Goal: Transaction & Acquisition: Purchase product/service

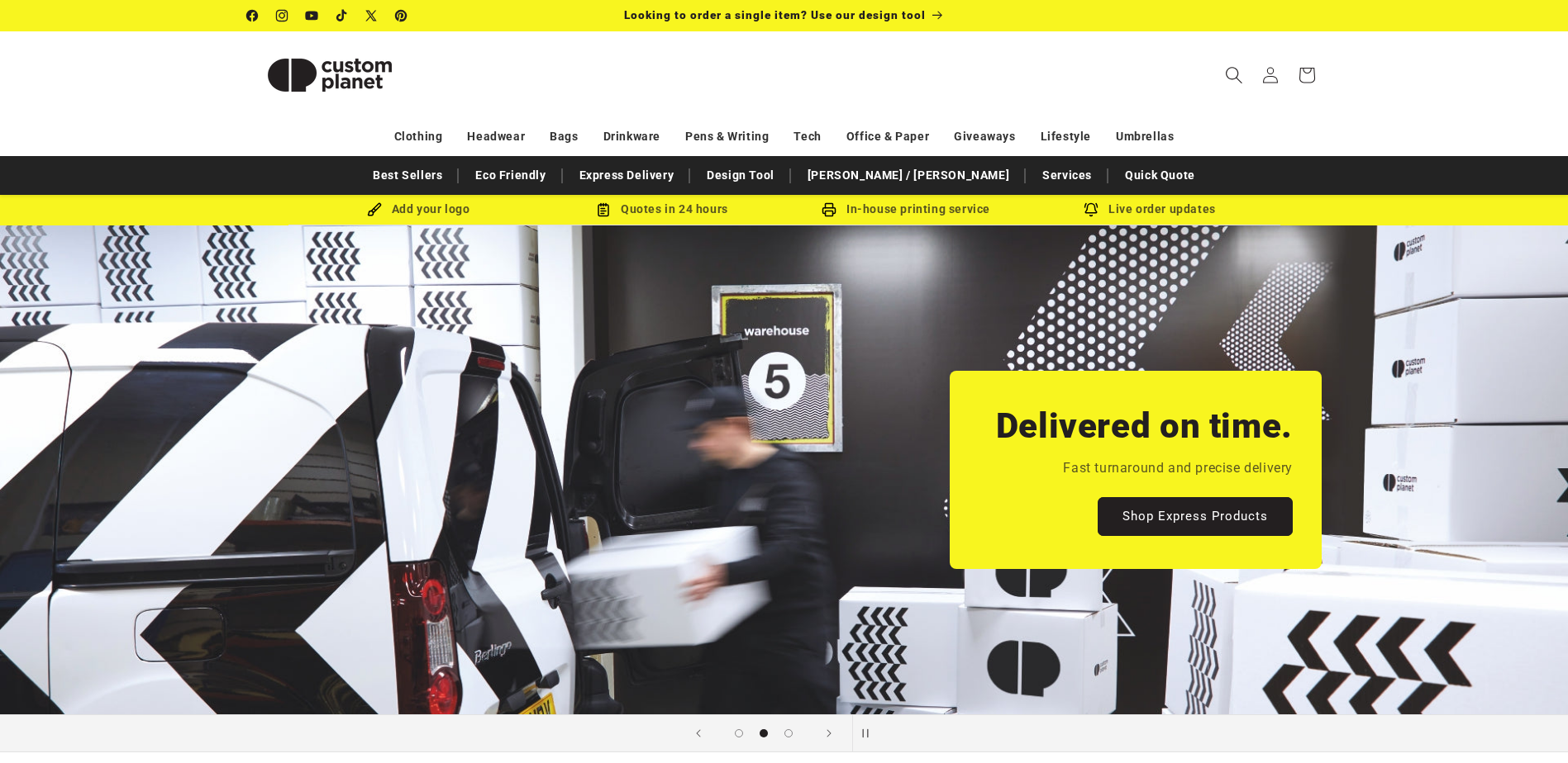
click at [1219, 84] on span "Search" at bounding box center [1234, 75] width 37 height 37
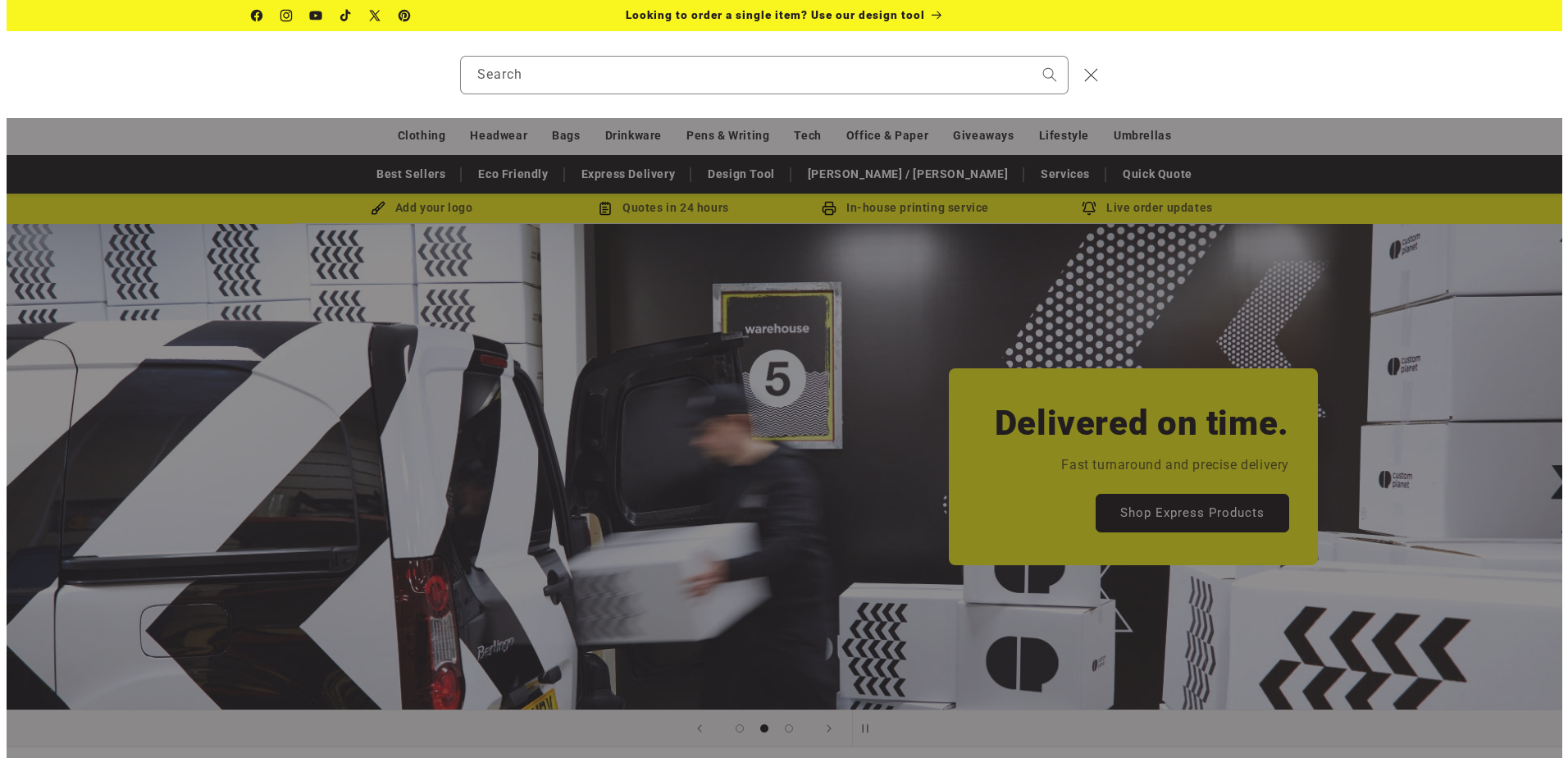
scroll to position [0, 1568]
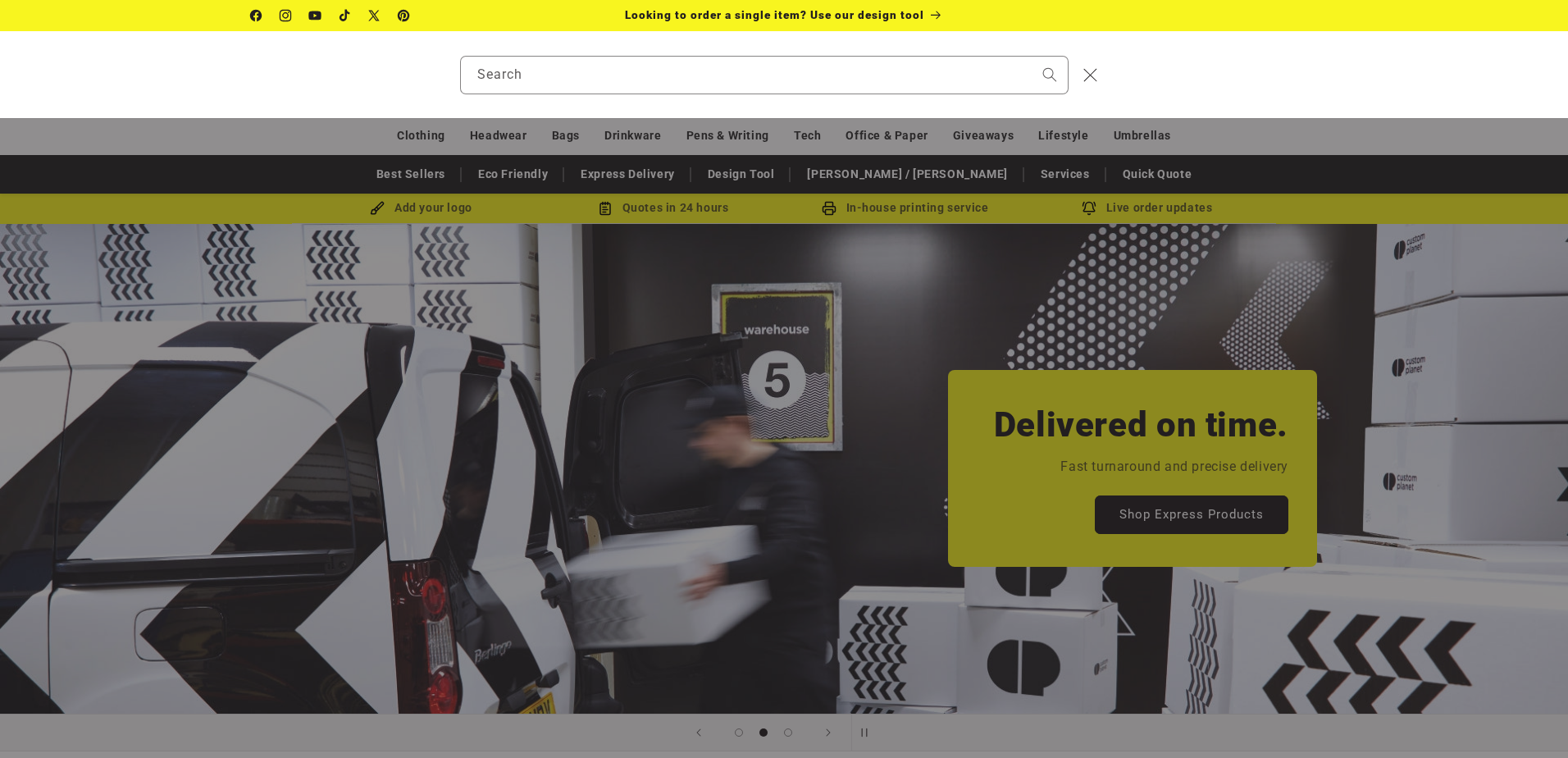
click at [1210, 83] on div "Search" at bounding box center [784, 75] width 1568 height 87
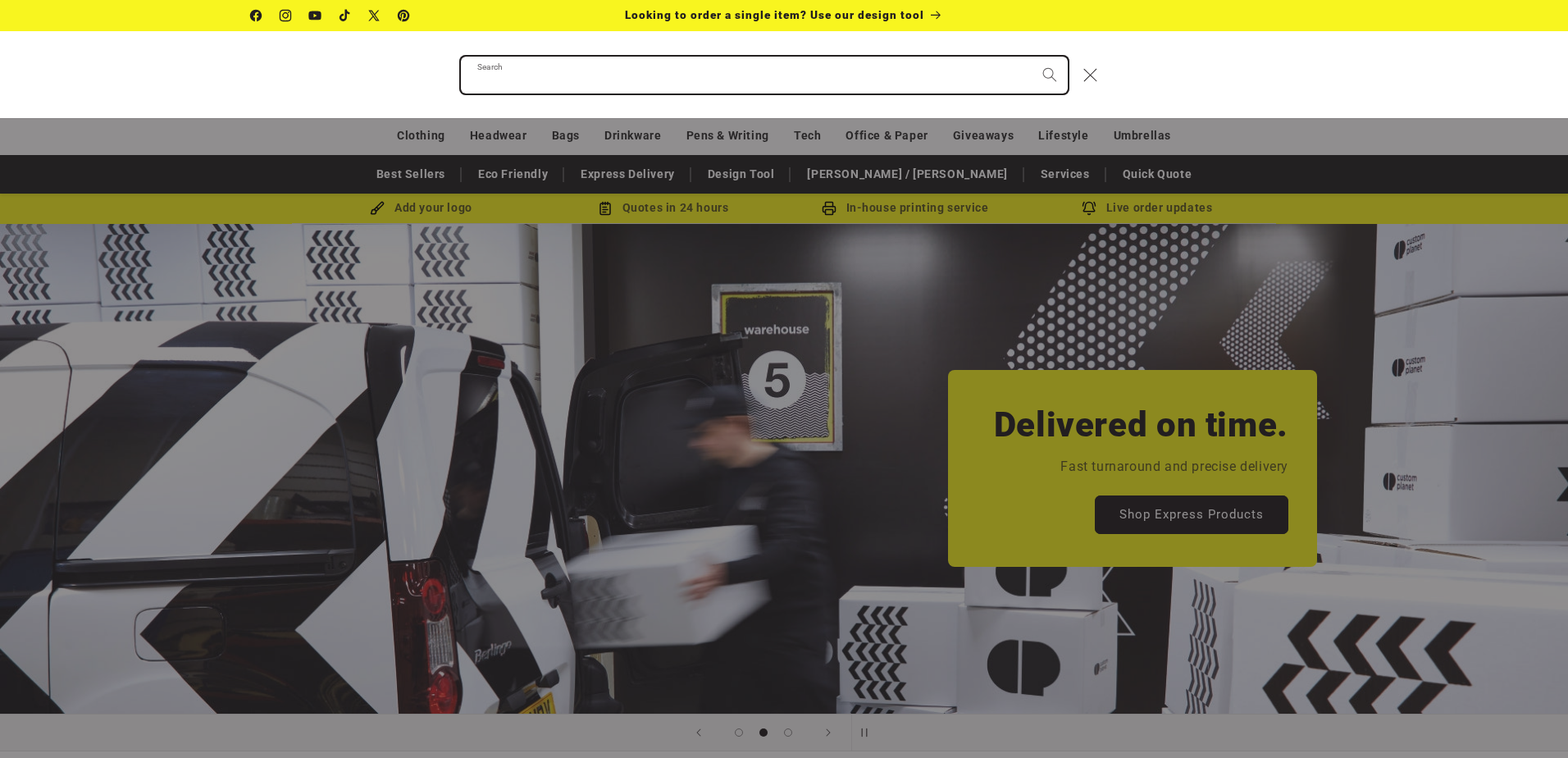
drag, startPoint x: 544, startPoint y: 70, endPoint x: 527, endPoint y: 70, distance: 17.0
click at [543, 70] on input "Search" at bounding box center [764, 76] width 607 height 37
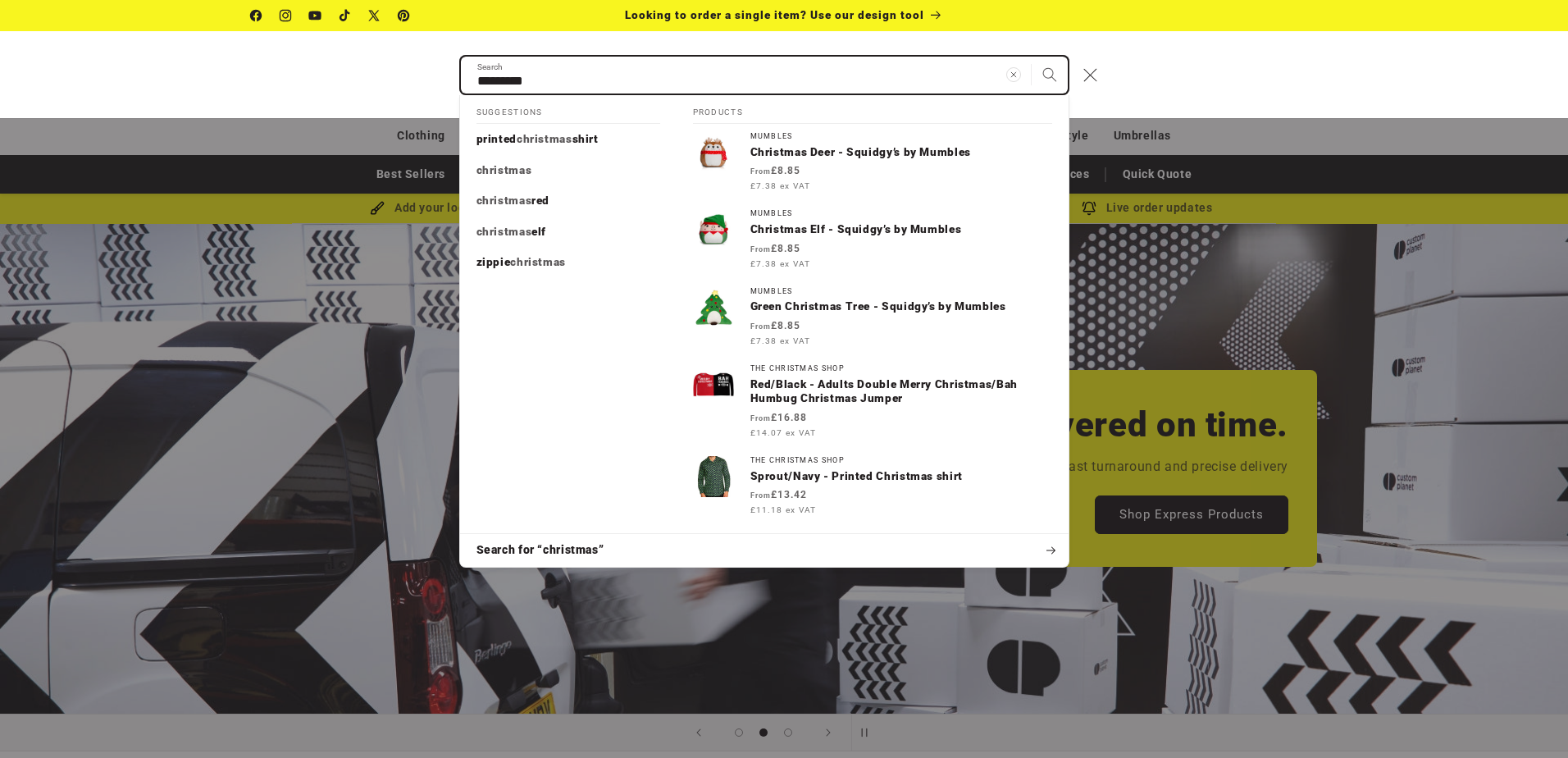
type input "*********"
click at [1032, 57] on button "Search" at bounding box center [1050, 75] width 36 height 36
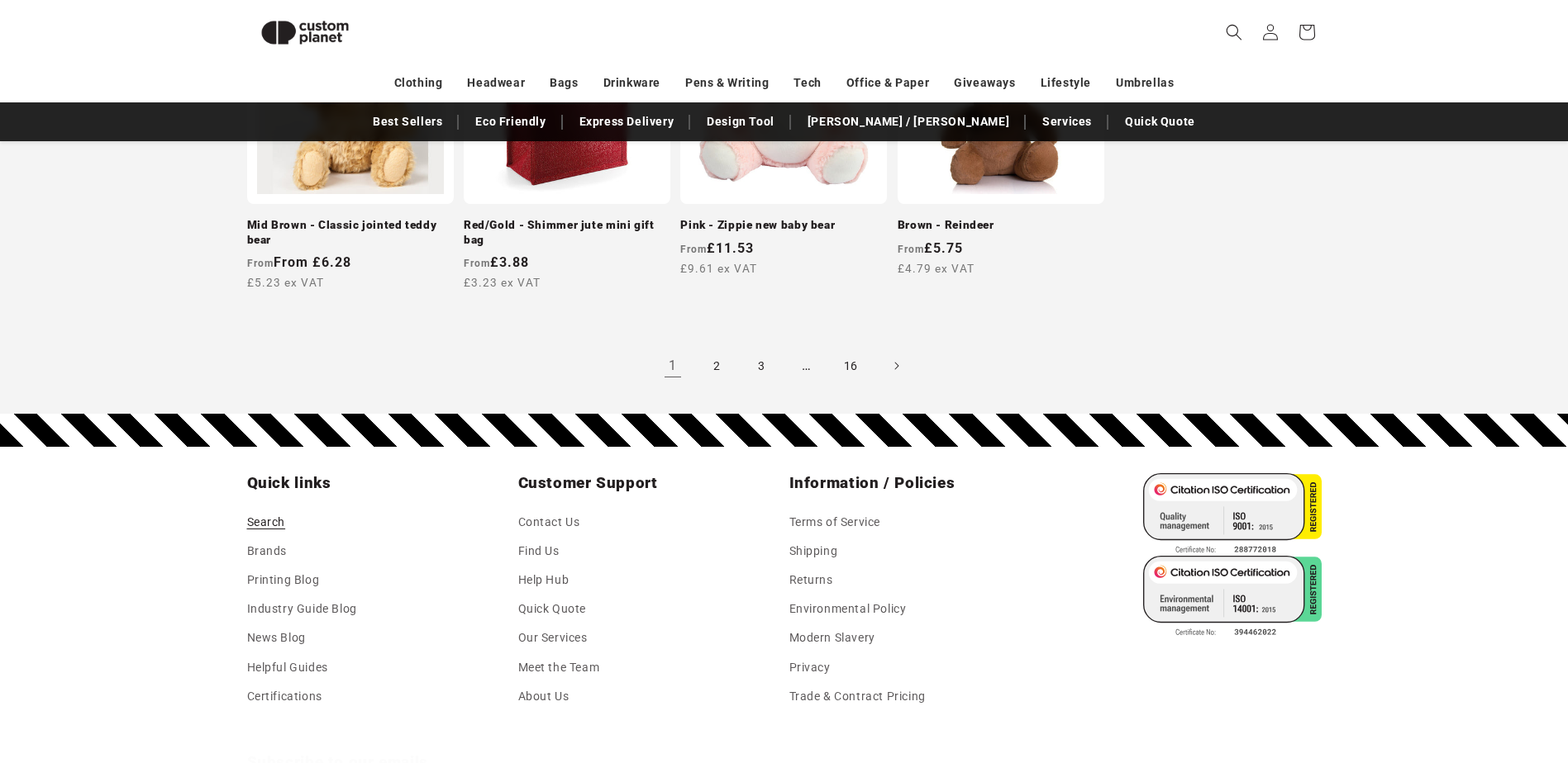
scroll to position [1713, 0]
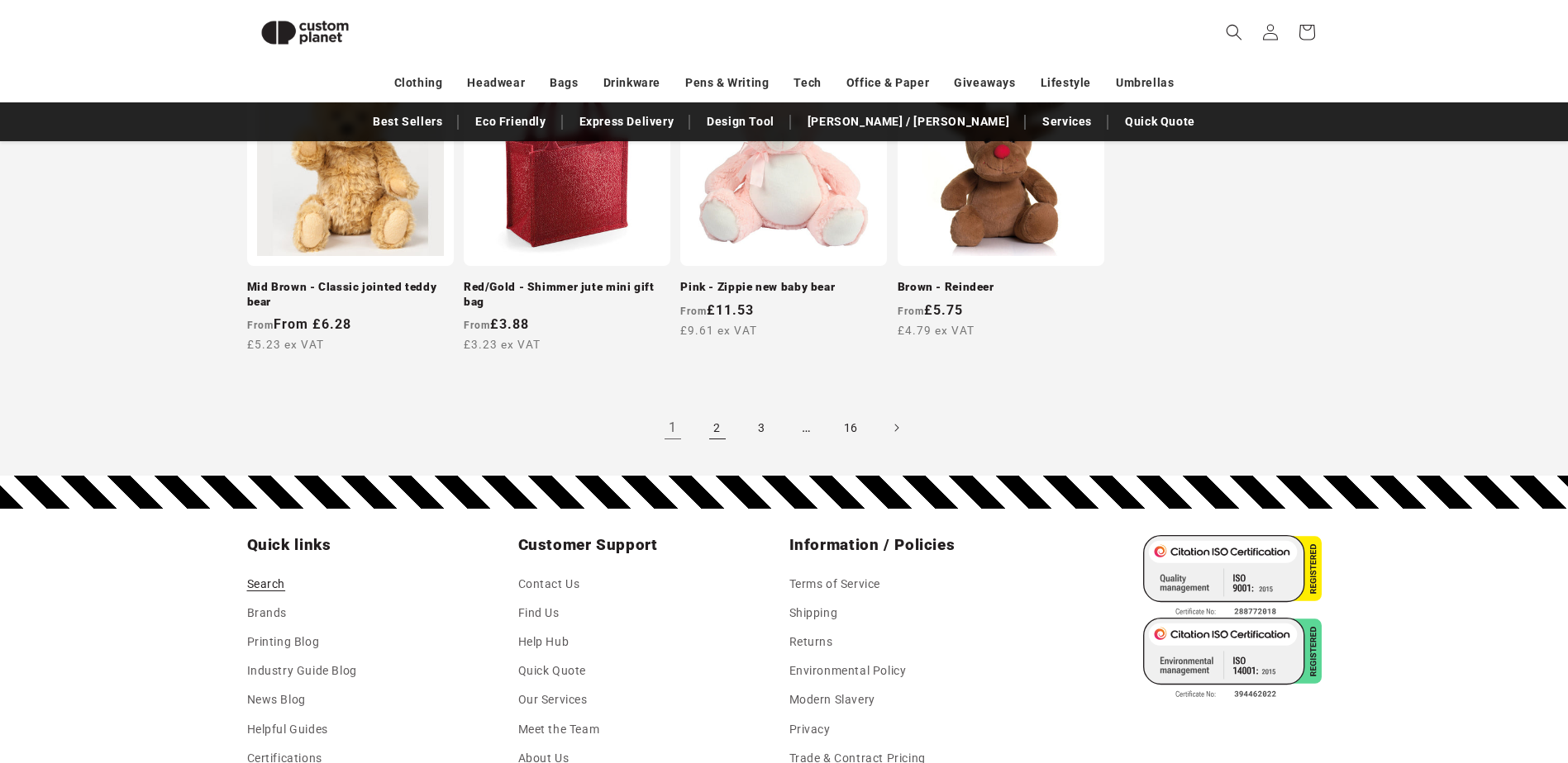
click at [717, 424] on link "2" at bounding box center [717, 428] width 37 height 37
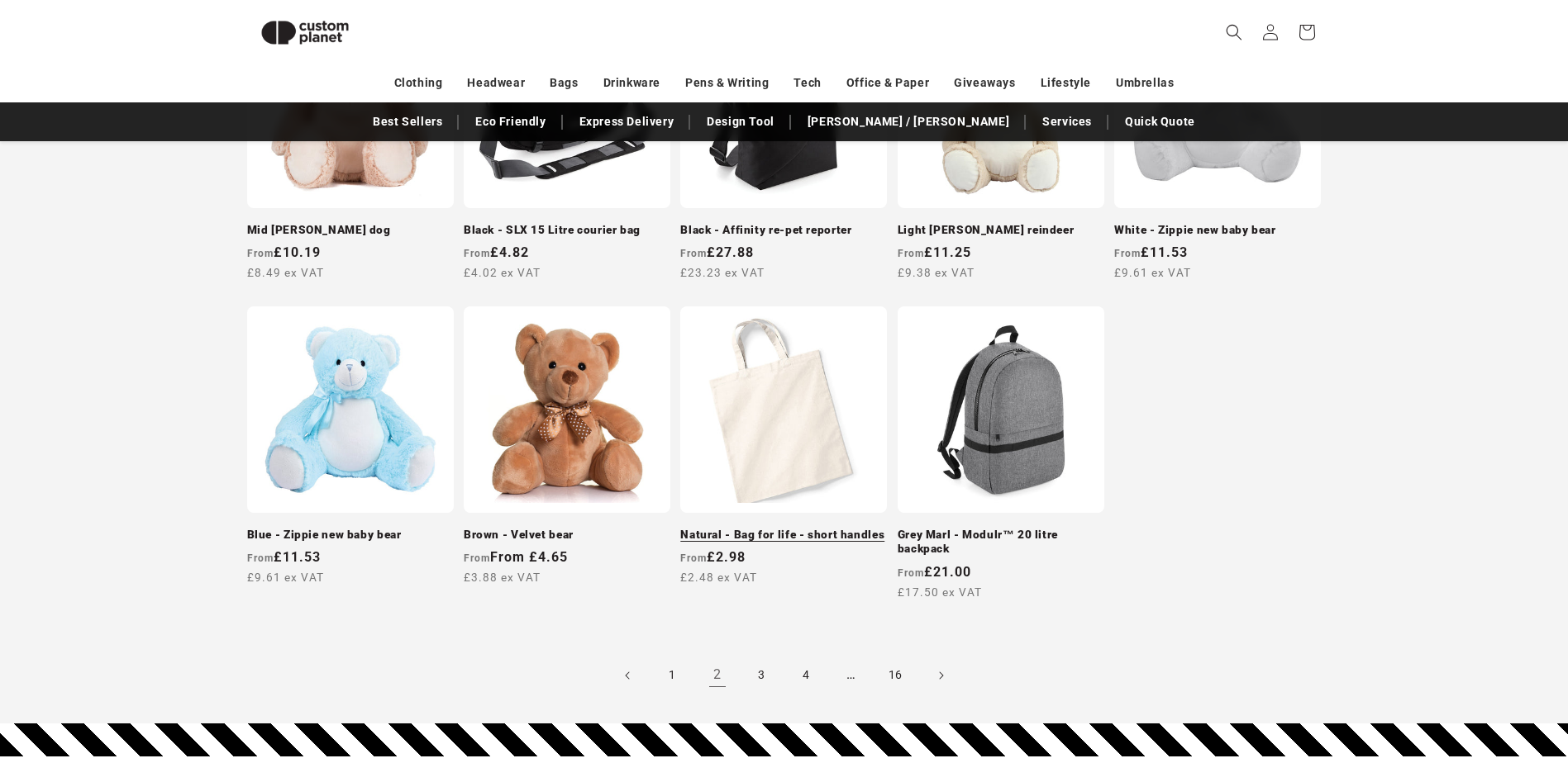
scroll to position [1548, 0]
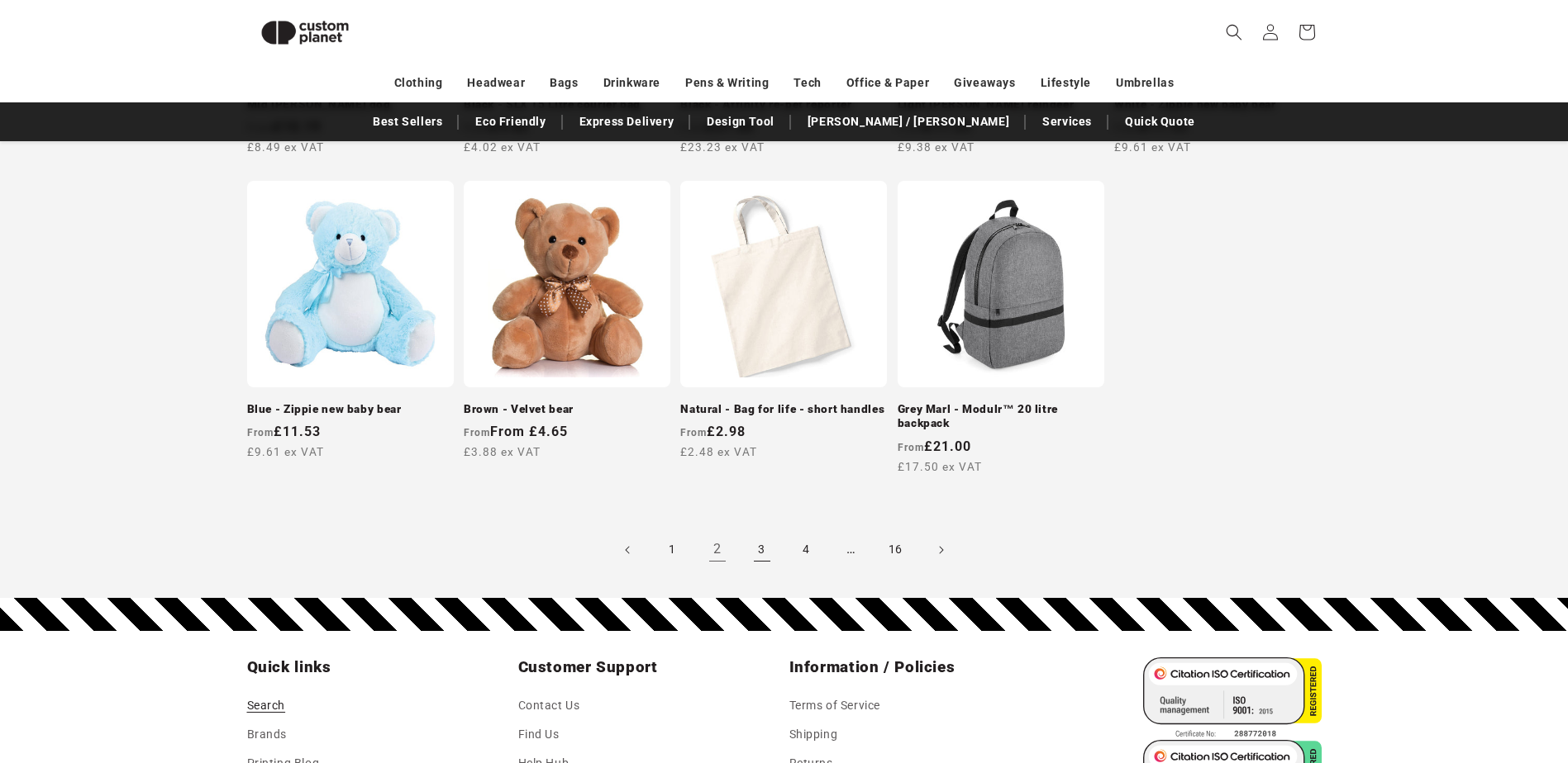
click at [766, 532] on link "3" at bounding box center [762, 550] width 37 height 37
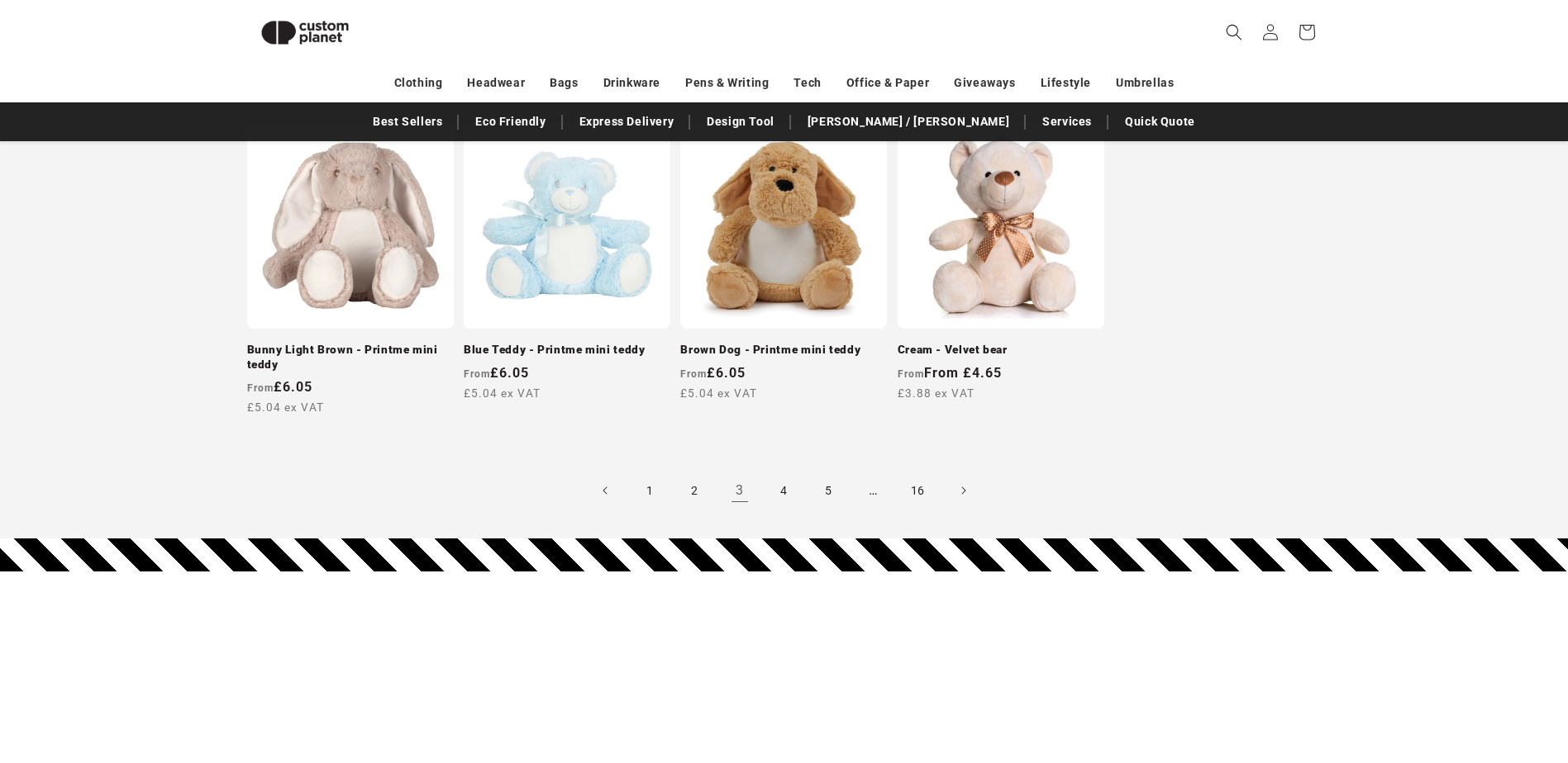
scroll to position [1630, 0]
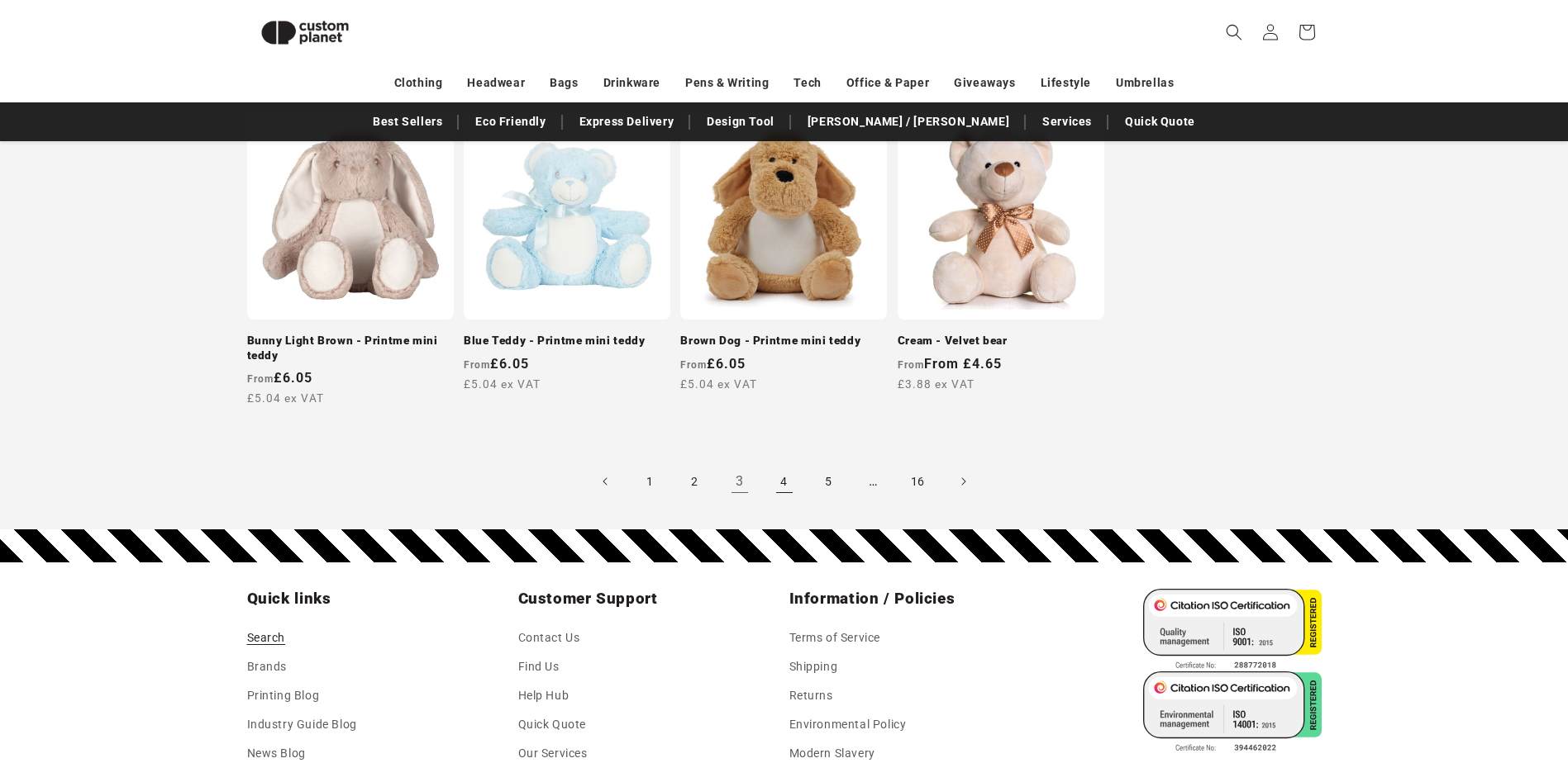
click at [780, 477] on link "4" at bounding box center [784, 481] width 37 height 37
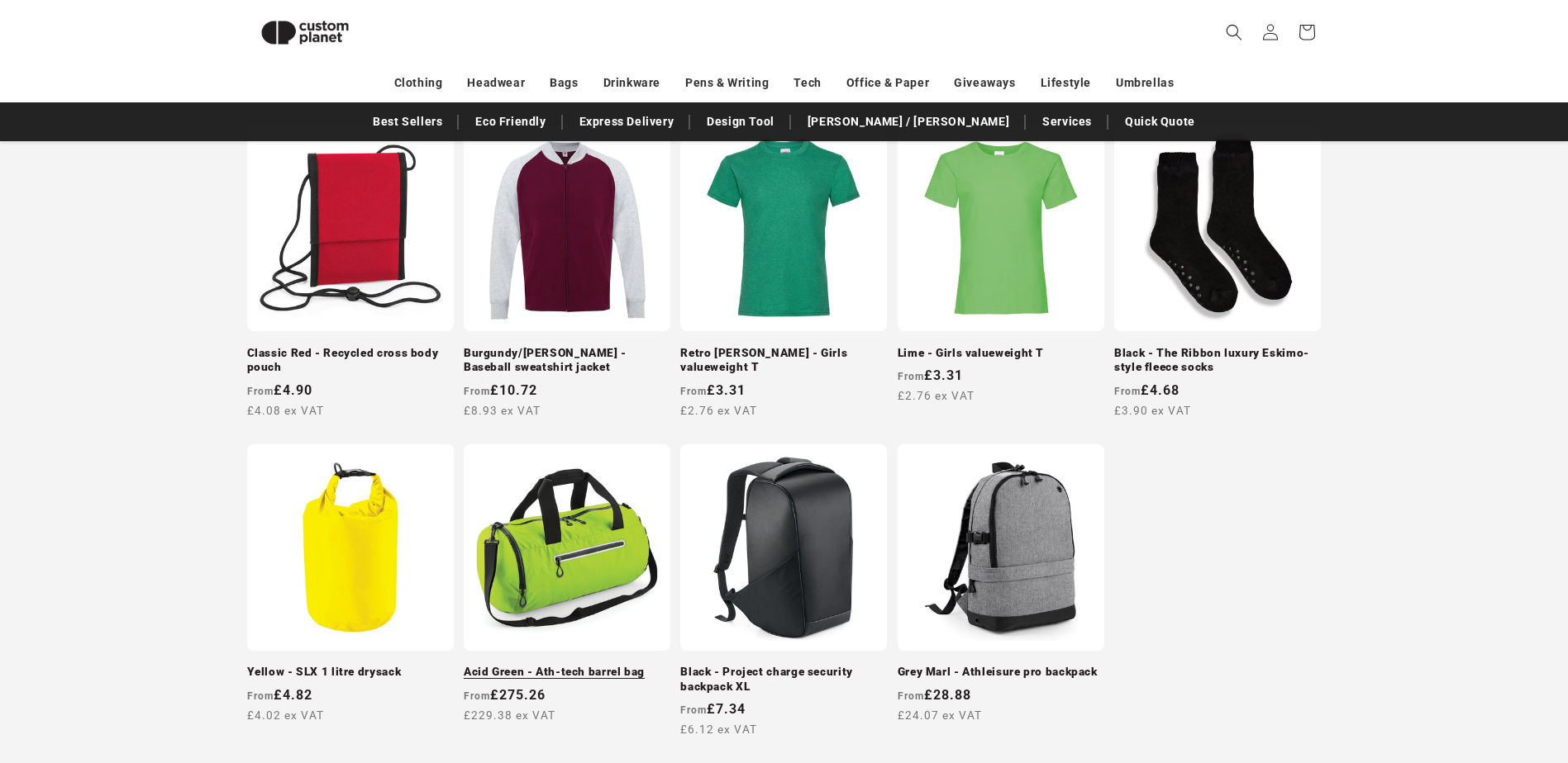
scroll to position [1300, 0]
